Goal: Task Accomplishment & Management: Manage account settings

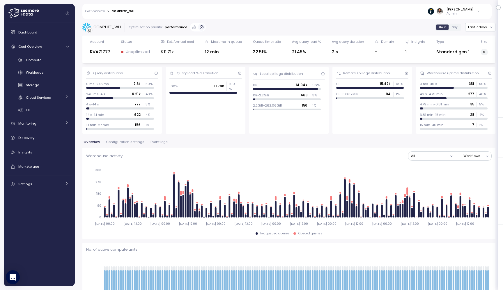
click at [129, 142] on span "Configuration settings" at bounding box center [125, 141] width 38 height 3
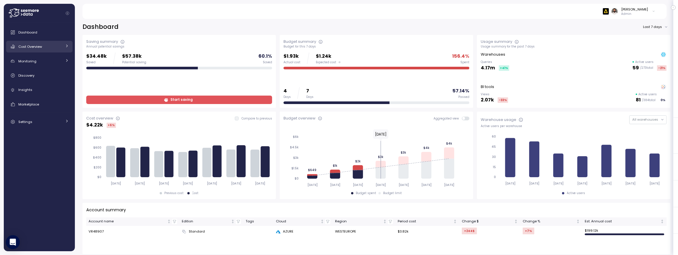
click at [32, 46] on span "Cost Overview" at bounding box center [30, 46] width 24 height 5
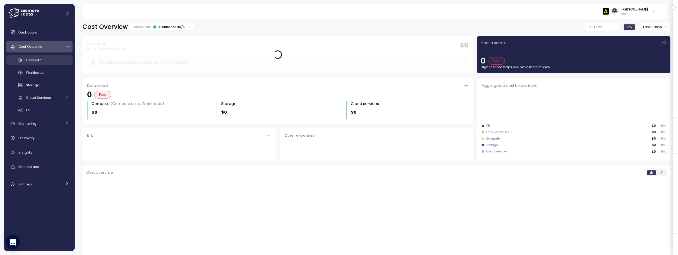
click at [34, 60] on span "Compute" at bounding box center [33, 60] width 15 height 5
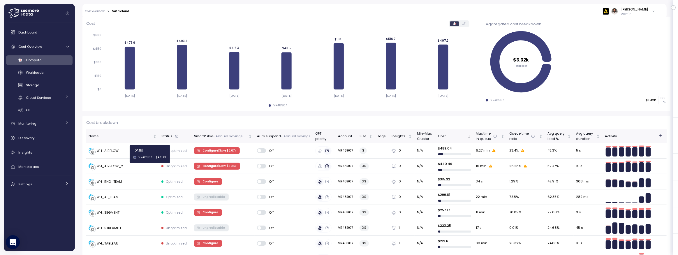
scroll to position [91, 0]
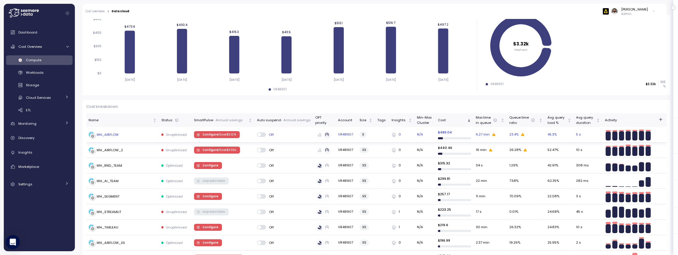
click at [112, 138] on td "WH_AIRFLOW" at bounding box center [122, 134] width 73 height 15
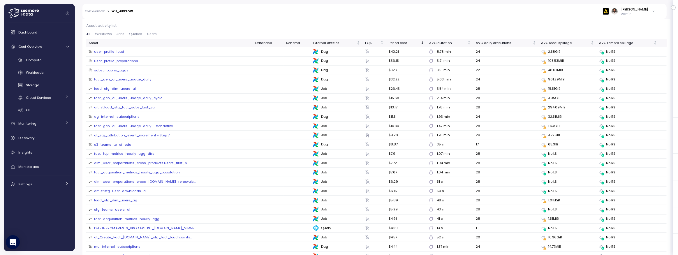
scroll to position [646, 0]
click at [134, 34] on span "Queries" at bounding box center [135, 32] width 13 height 3
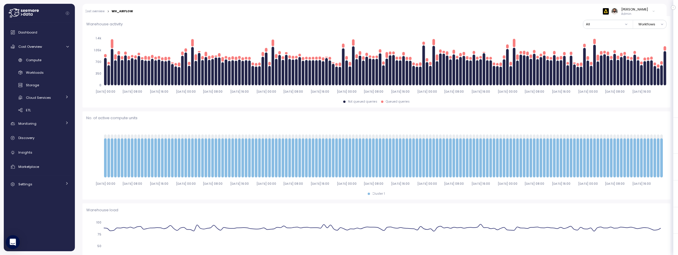
scroll to position [0, 0]
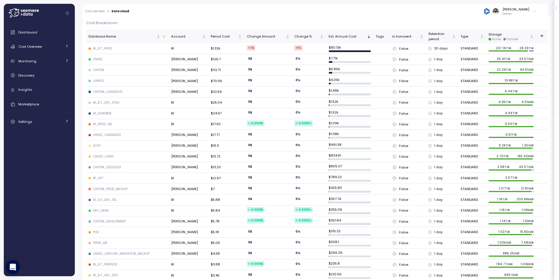
scroll to position [172, 0]
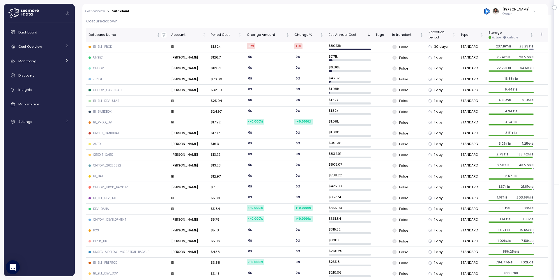
click at [101, 110] on div "BI_SANDBOX" at bounding box center [102, 112] width 18 height 4
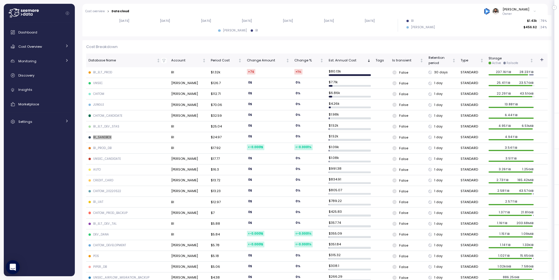
scroll to position [144, 0]
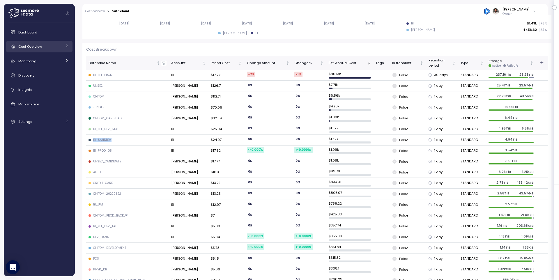
click at [29, 46] on span "Cost Overview" at bounding box center [30, 46] width 24 height 5
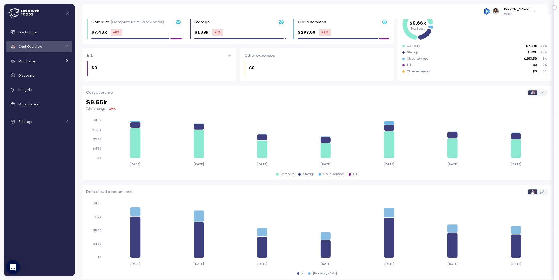
scroll to position [84, 0]
click at [33, 48] on span "Cost Overview" at bounding box center [30, 46] width 24 height 5
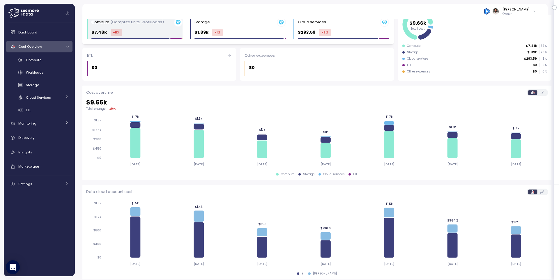
click at [103, 34] on p "$7.48k" at bounding box center [98, 32] width 15 height 7
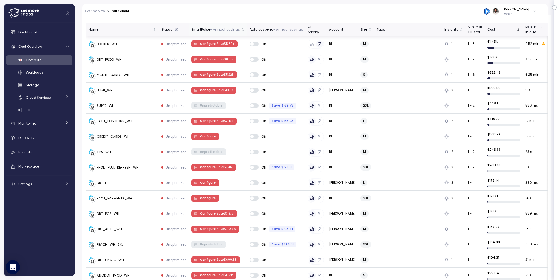
scroll to position [185, 0]
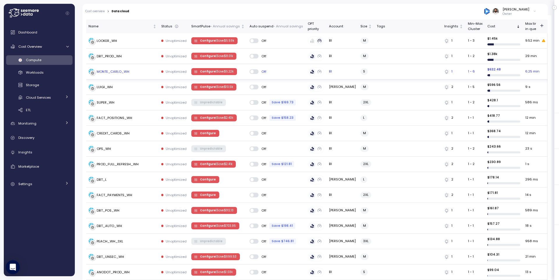
click at [140, 71] on div "MONTE_CARLO_WH" at bounding box center [123, 72] width 68 height 6
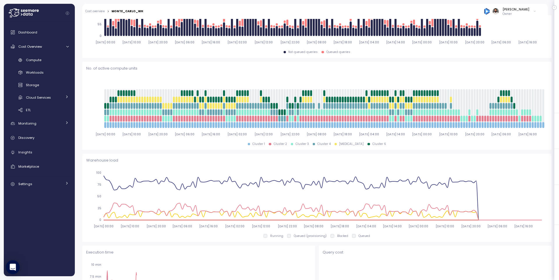
scroll to position [206, 0]
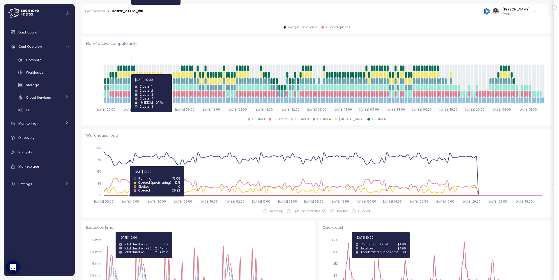
drag, startPoint x: 127, startPoint y: 74, endPoint x: 131, endPoint y: 74, distance: 4.1
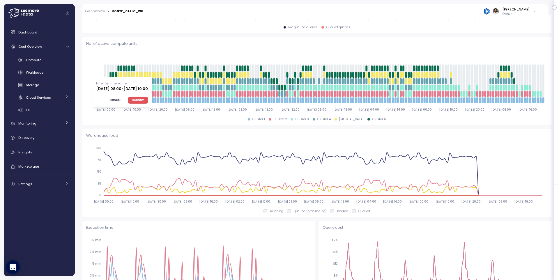
click at [121, 100] on span "Cancel" at bounding box center [115, 100] width 11 height 6
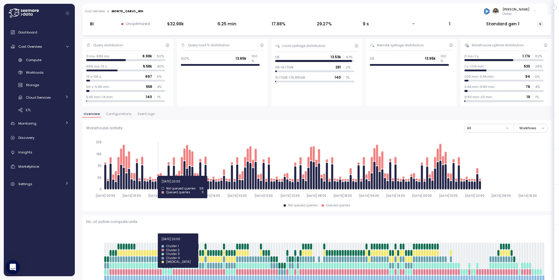
scroll to position [27, 0]
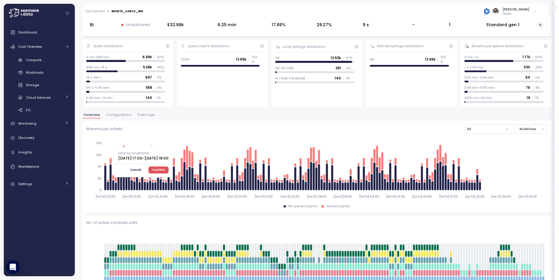
click at [169, 167] on button "Confirm" at bounding box center [159, 170] width 20 height 7
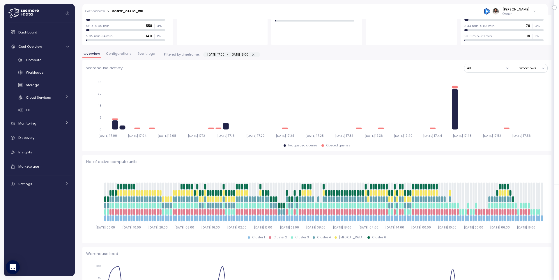
scroll to position [150, 0]
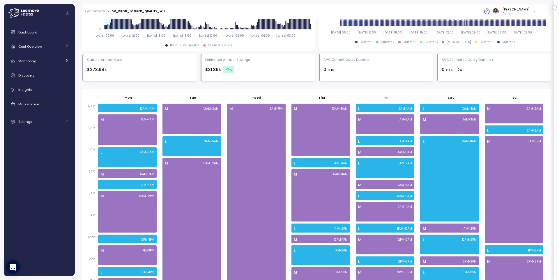
scroll to position [258, 0]
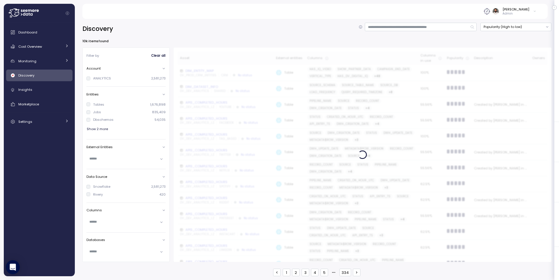
scroll to position [54, 0]
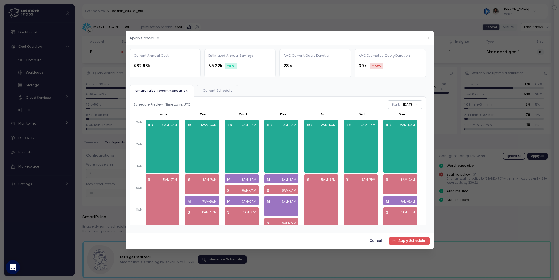
scroll to position [128, 0]
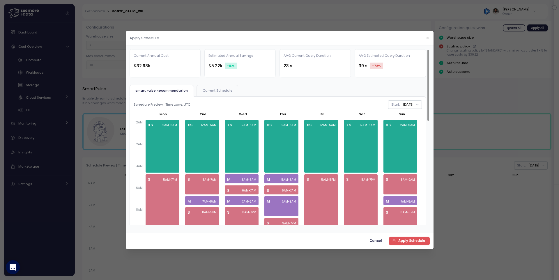
click at [226, 86] on button "Current Schedule" at bounding box center [218, 90] width 42 height 11
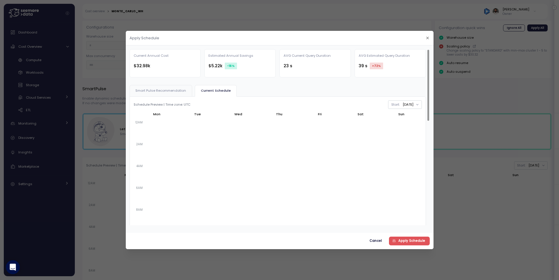
click at [186, 90] on span "Smart Pulse Recommendation" at bounding box center [160, 90] width 51 height 3
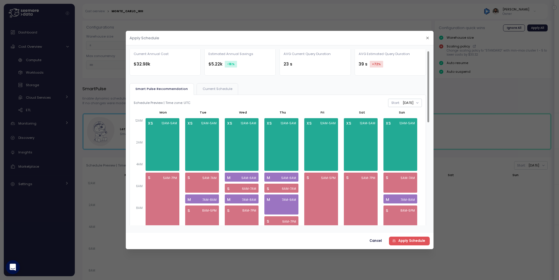
scroll to position [0, 0]
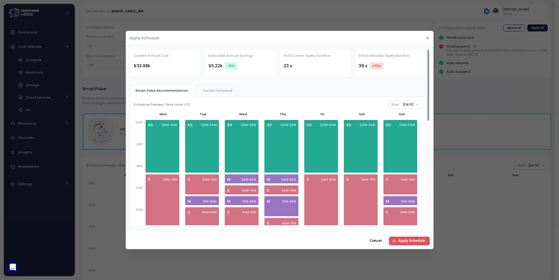
click at [228, 91] on span "Current Schedule" at bounding box center [218, 90] width 30 height 3
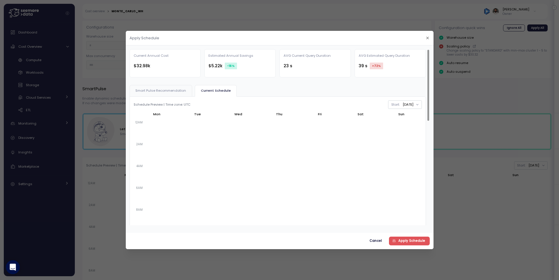
click at [177, 91] on span "Smart Pulse Recommendation" at bounding box center [160, 90] width 51 height 3
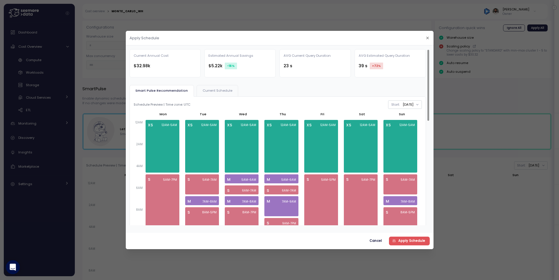
click at [232, 90] on span "Current Schedule" at bounding box center [218, 90] width 30 height 3
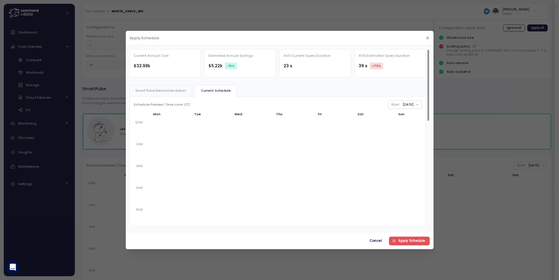
drag, startPoint x: 183, startPoint y: 85, endPoint x: 182, endPoint y: 100, distance: 14.9
click at [183, 85] on button "Smart Pulse Recommendation" at bounding box center [161, 90] width 63 height 11
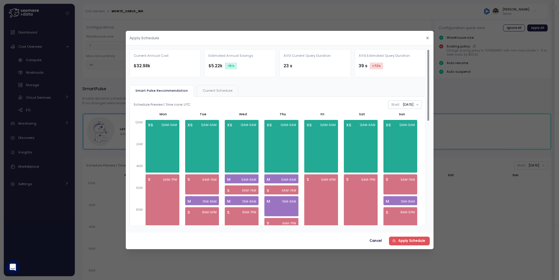
click at [182, 100] on div "Schedule Preview | Time zone: UTC Start: Monday Mon Tue Wed Thu Fri Sat Sun 12A…" at bounding box center [278, 241] width 296 height 289
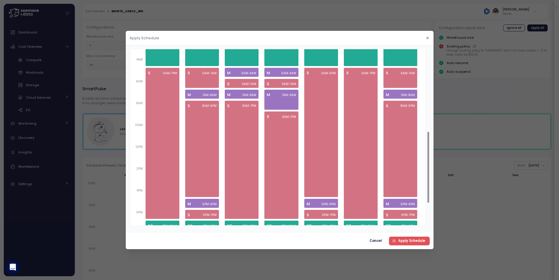
scroll to position [260, 0]
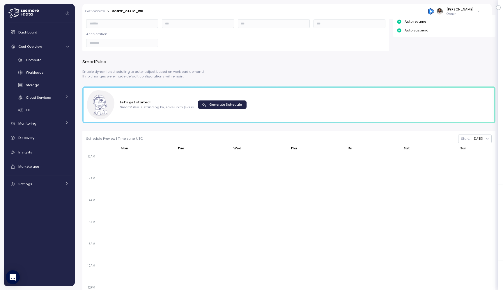
scroll to position [140, 0]
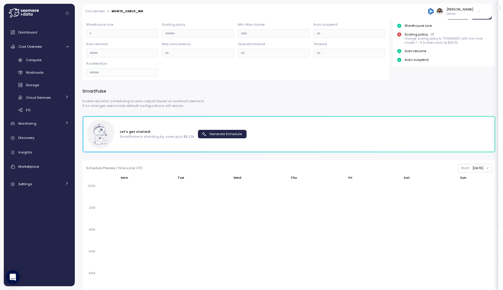
click at [229, 139] on div "Let's get started! SmartPulse is standing by , save up to $5.22k Generate Sched…" at bounding box center [183, 134] width 127 height 10
click at [229, 138] on div "Let's get started! SmartPulse is standing by , save up to $5.22k Generate Sched…" at bounding box center [183, 134] width 127 height 10
click at [229, 132] on span "Generate Schedule" at bounding box center [225, 134] width 33 height 8
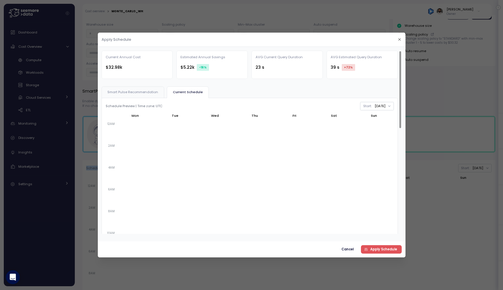
click at [158, 94] on span "Smart Pulse Recommendation" at bounding box center [133, 92] width 51 height 3
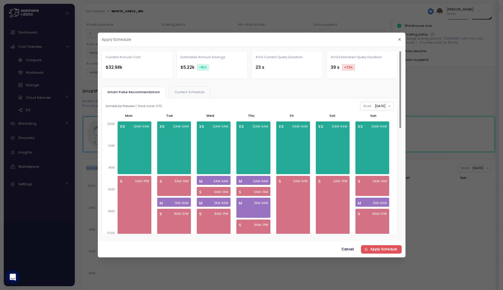
click at [187, 94] on button "Current Schedule" at bounding box center [190, 92] width 42 height 11
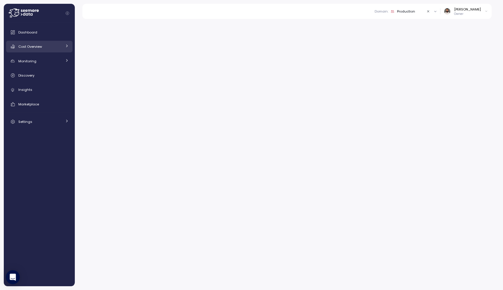
click at [58, 46] on div "Cost Overview" at bounding box center [40, 47] width 44 height 6
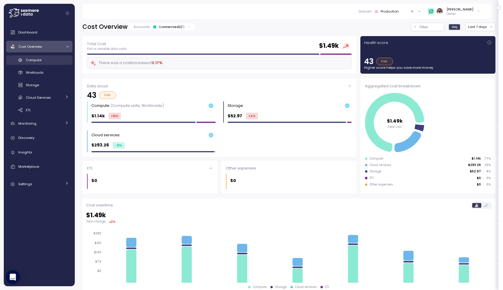
click at [60, 61] on div "Compute" at bounding box center [47, 60] width 43 height 6
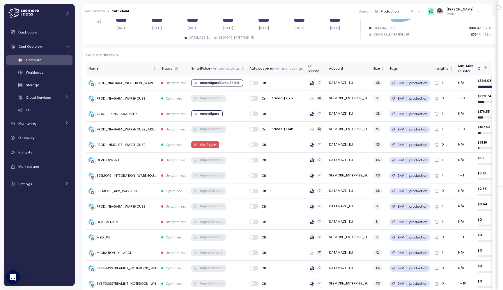
scroll to position [160, 0]
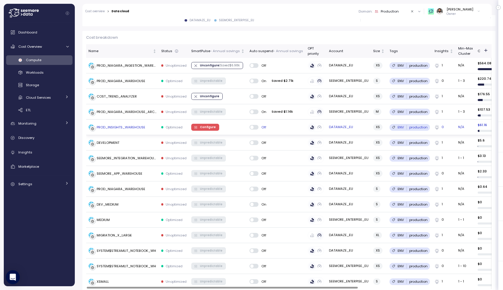
click at [203, 126] on span "Configure" at bounding box center [208, 127] width 16 height 6
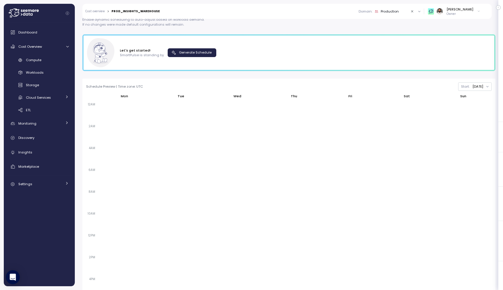
scroll to position [193, 0]
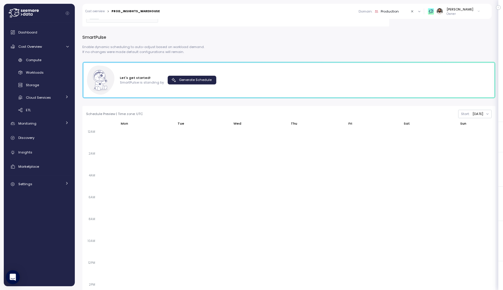
click at [210, 84] on div "Let's get started! SmartPulse is standing by Generate Schedule" at bounding box center [289, 80] width 406 height 29
click at [209, 81] on span "Generate Schedule" at bounding box center [195, 80] width 33 height 8
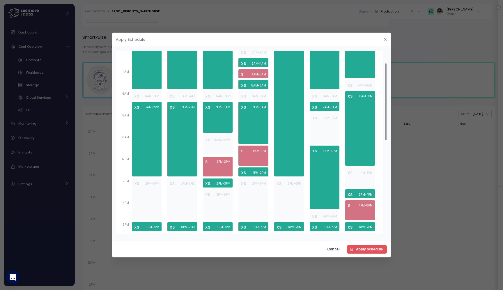
scroll to position [0, 0]
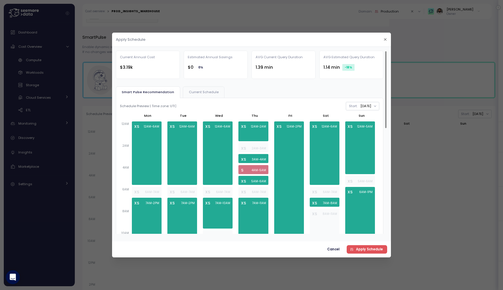
click at [366, 251] on span "Apply Schedule" at bounding box center [369, 250] width 27 height 8
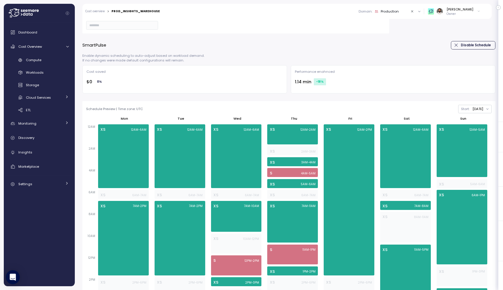
scroll to position [184, 0]
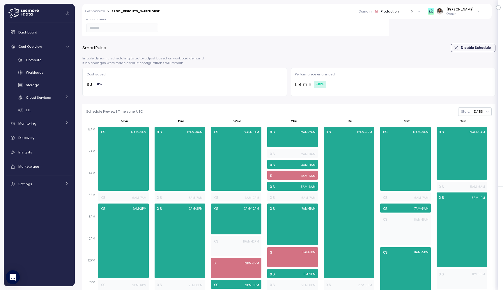
click at [470, 45] on span "Disable Schedule" at bounding box center [476, 48] width 30 height 8
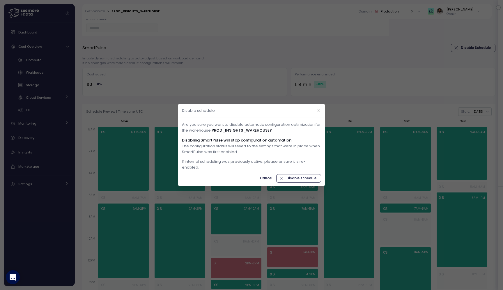
click at [300, 179] on span "Disable schedule" at bounding box center [302, 179] width 30 height 8
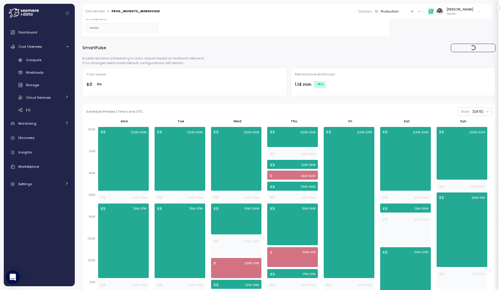
type input "**"
